Goal: Task Accomplishment & Management: Use online tool/utility

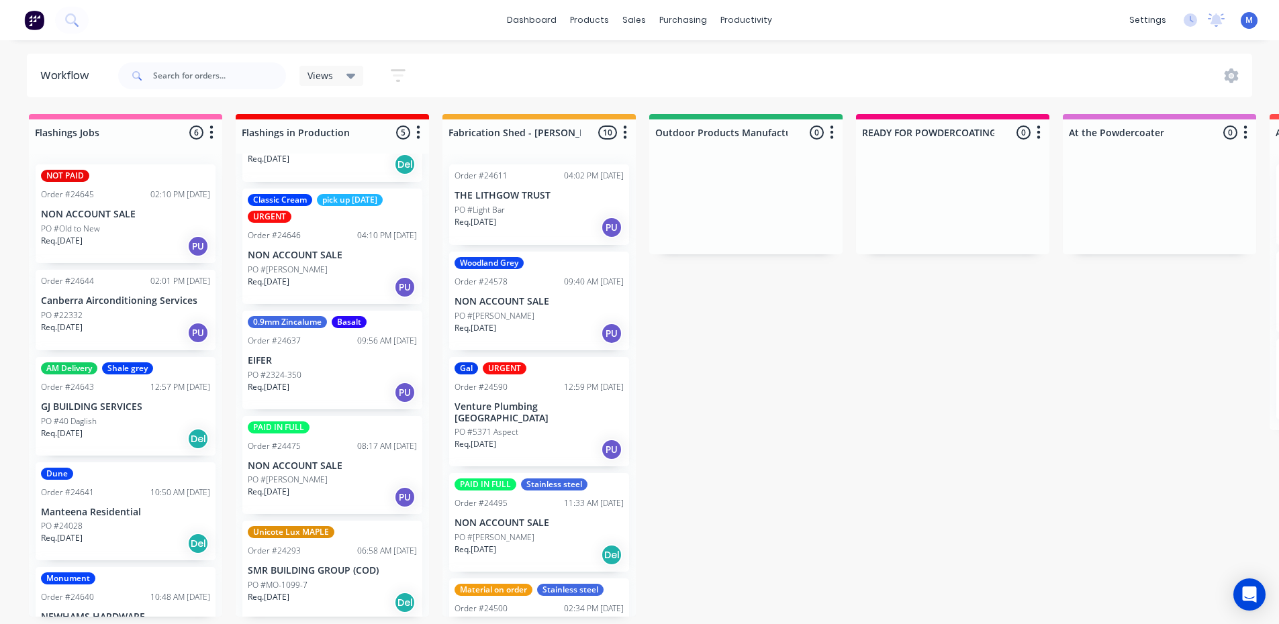
scroll to position [66, 0]
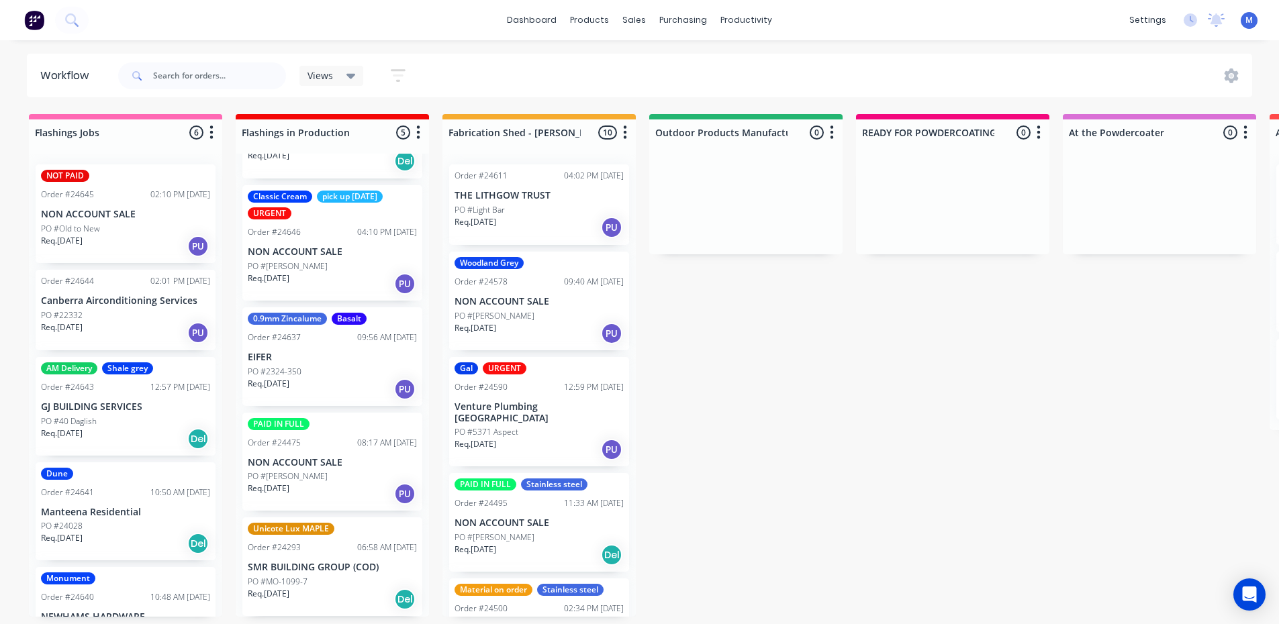
click at [316, 463] on p "NON ACCOUNT SALE" at bounding box center [332, 462] width 169 height 11
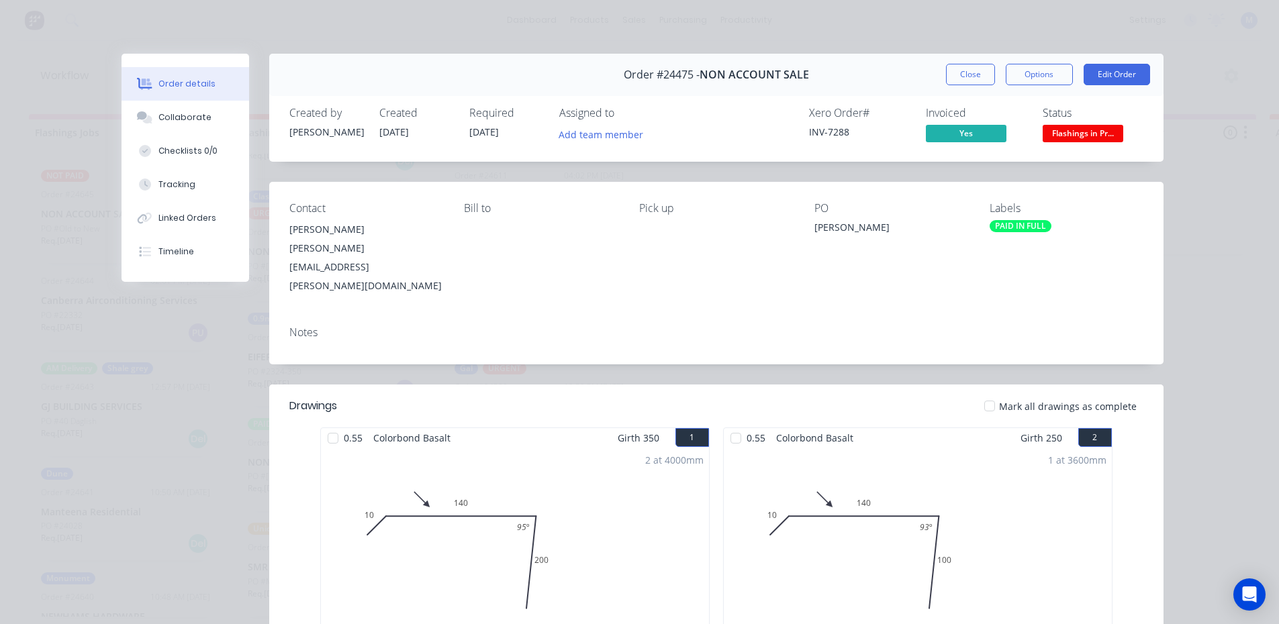
drag, startPoint x: 964, startPoint y: 74, endPoint x: 702, endPoint y: 84, distance: 262.0
click at [964, 74] on button "Close" at bounding box center [970, 74] width 49 height 21
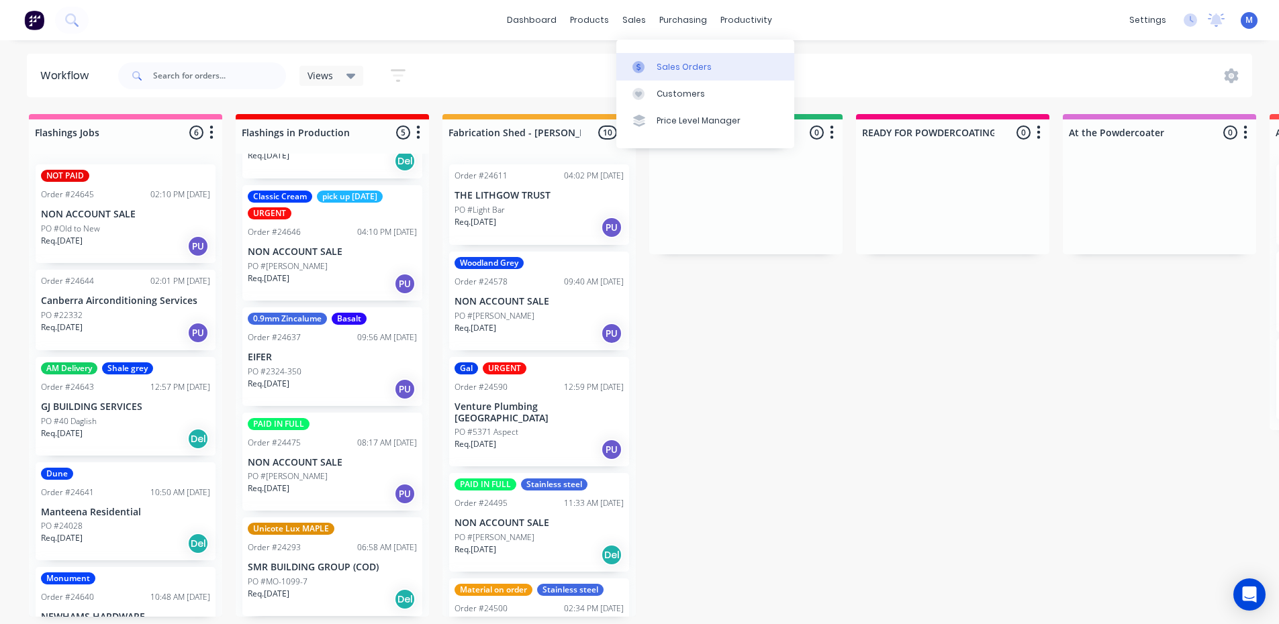
click at [669, 61] on div "Sales Orders" at bounding box center [684, 67] width 55 height 12
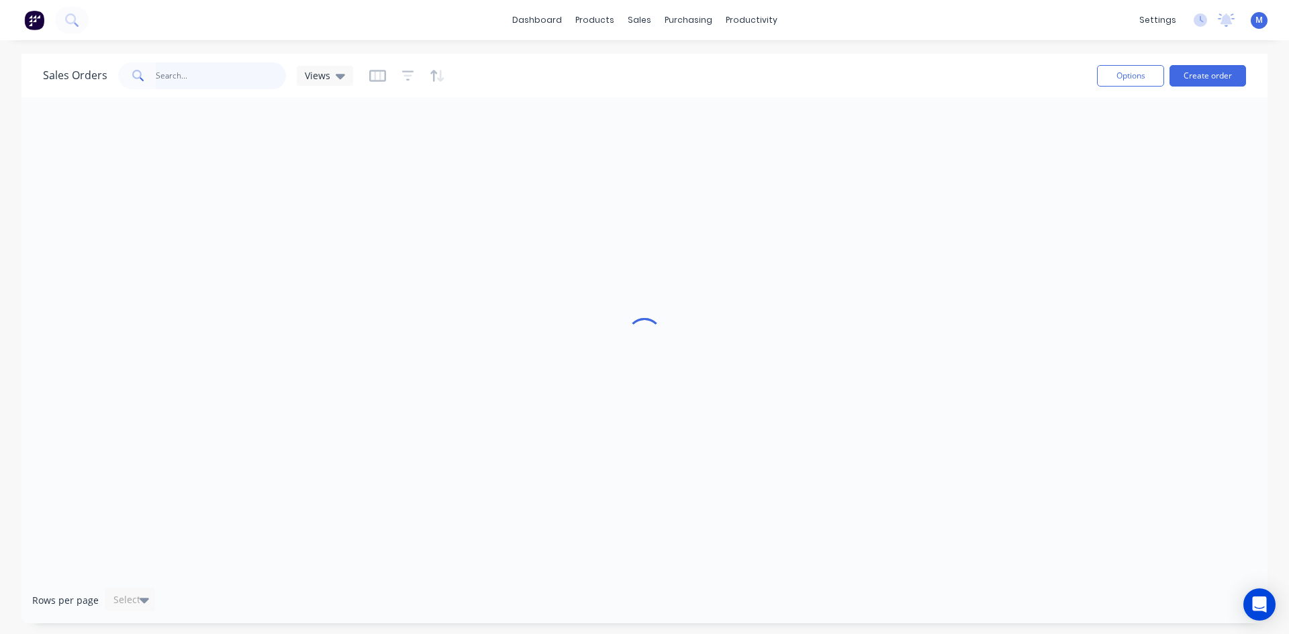
click at [180, 75] on input "text" at bounding box center [221, 75] width 131 height 27
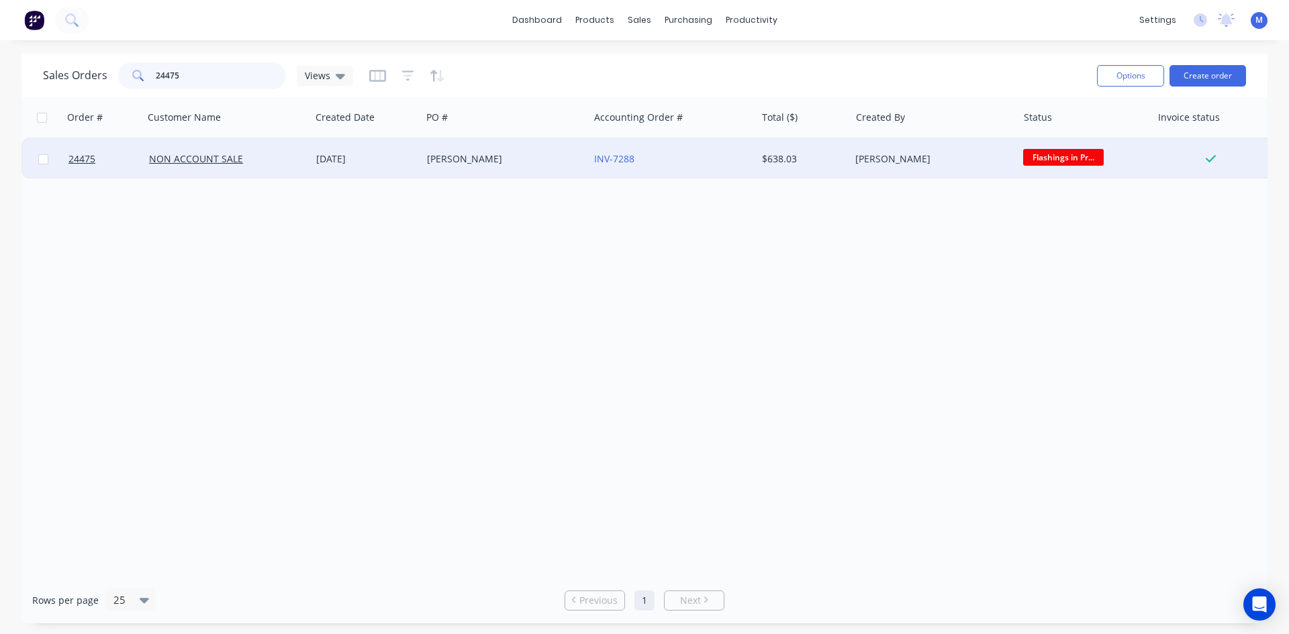
type input "24475"
click at [540, 161] on div "[PERSON_NAME]" at bounding box center [501, 158] width 149 height 13
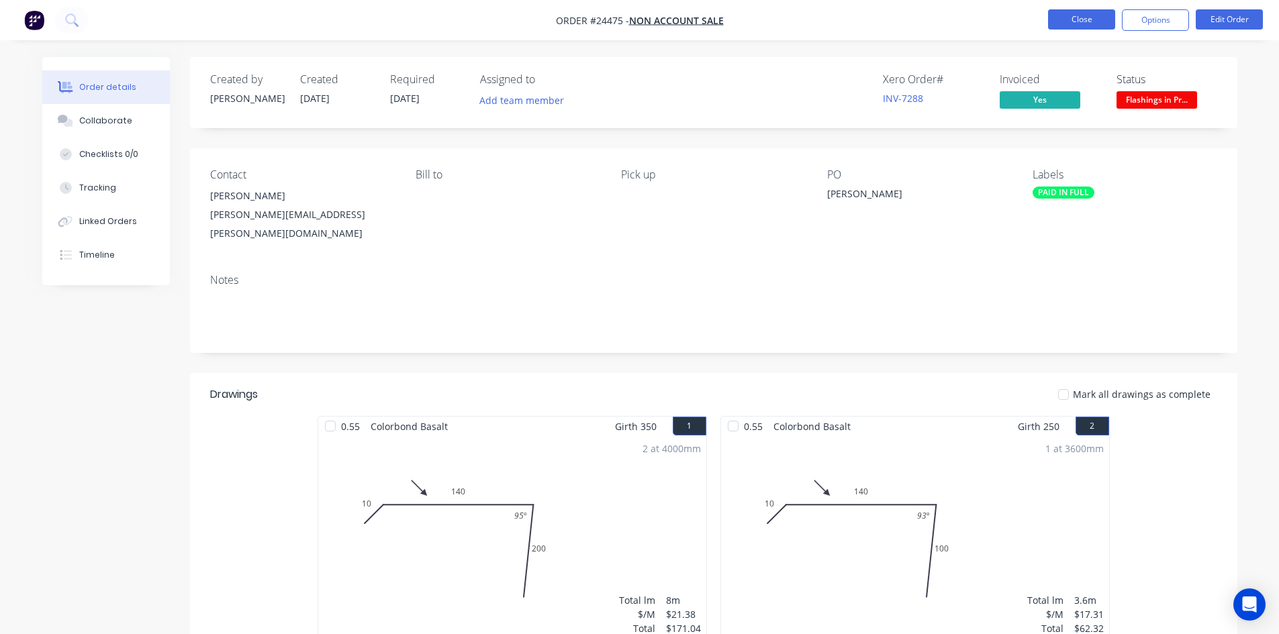
click at [1088, 20] on button "Close" at bounding box center [1081, 19] width 67 height 20
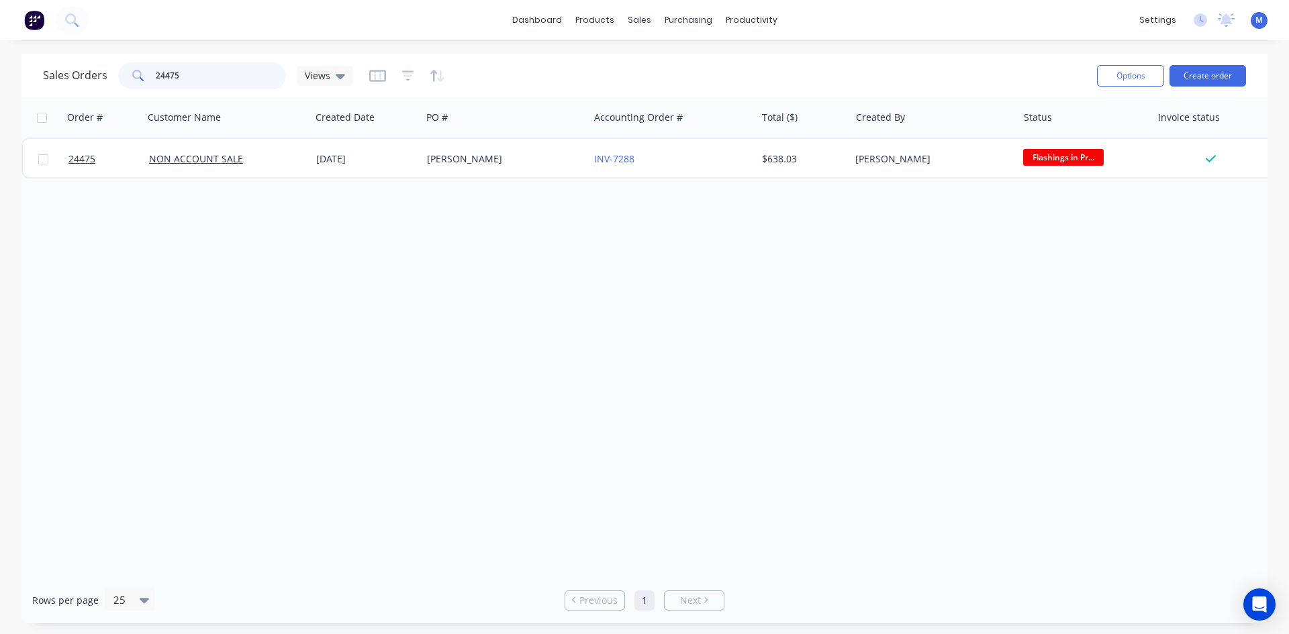
drag, startPoint x: 186, startPoint y: 74, endPoint x: 7, endPoint y: 70, distance: 178.6
click at [7, 70] on div "Sales Orders 24475 Views Options Create order Order # Customer Name Created Dat…" at bounding box center [644, 339] width 1289 height 570
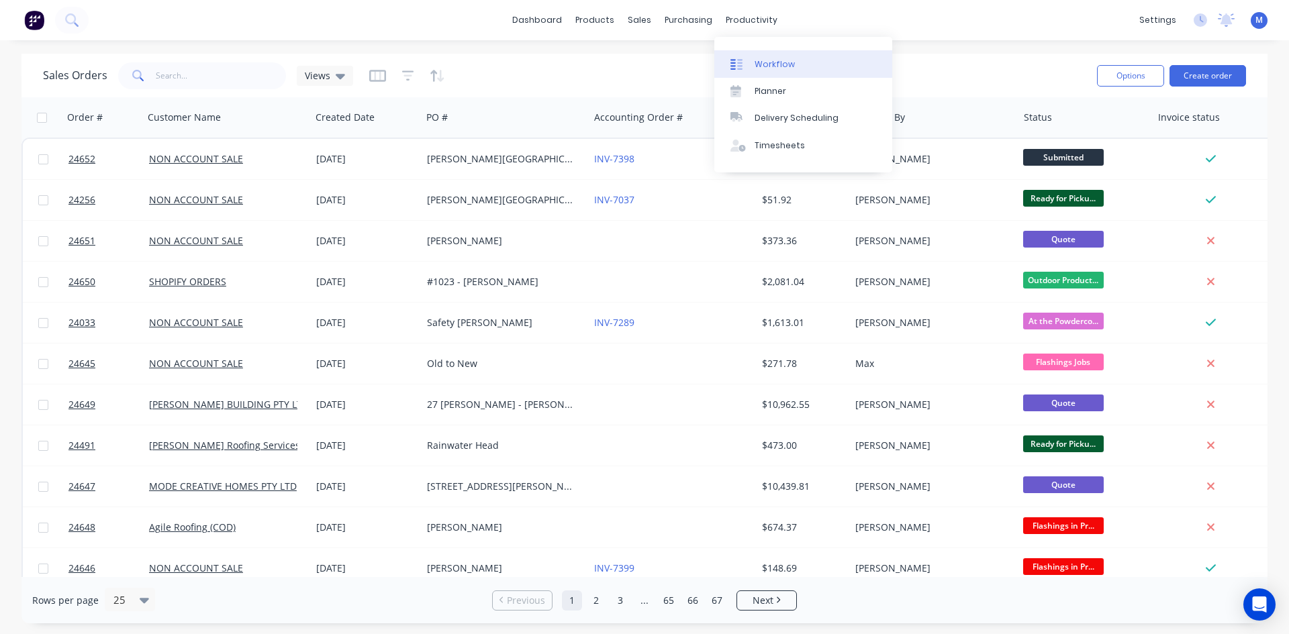
click at [796, 65] on link "Workflow" at bounding box center [803, 63] width 178 height 27
